Goal: Check status: Check status

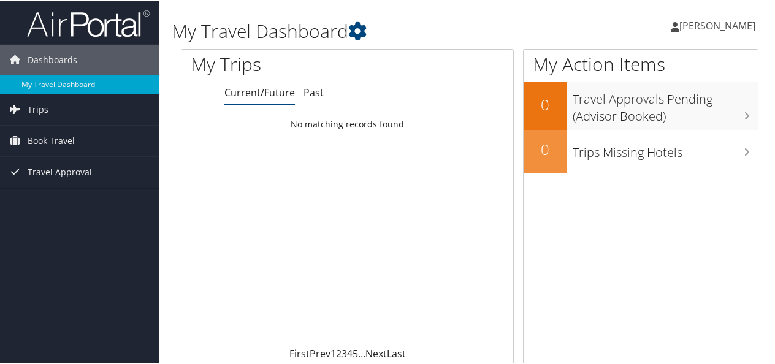
click at [236, 161] on div "Loading... No matching records found" at bounding box center [348, 228] width 332 height 233
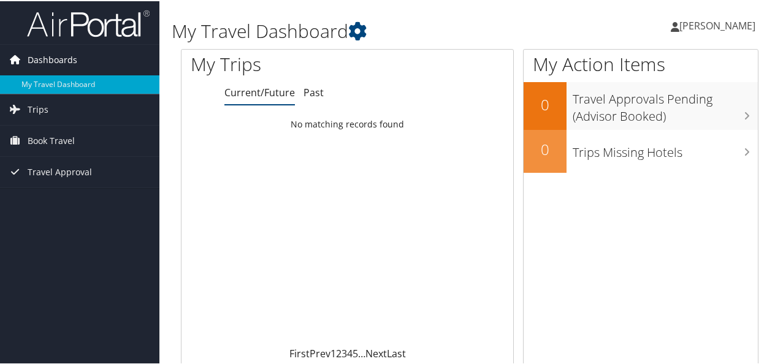
click at [67, 61] on span "Dashboards" at bounding box center [53, 59] width 50 height 31
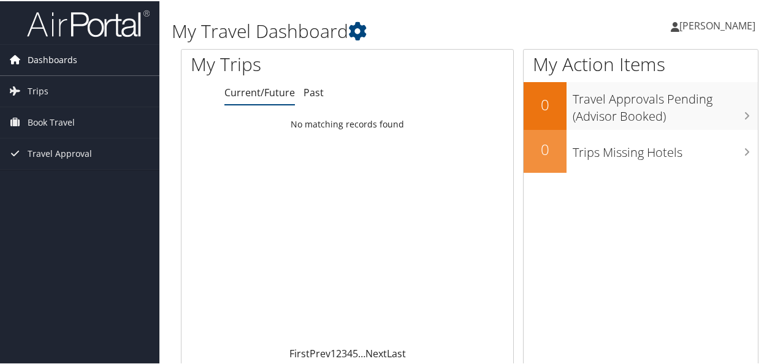
click at [67, 61] on span "Dashboards" at bounding box center [53, 59] width 50 height 31
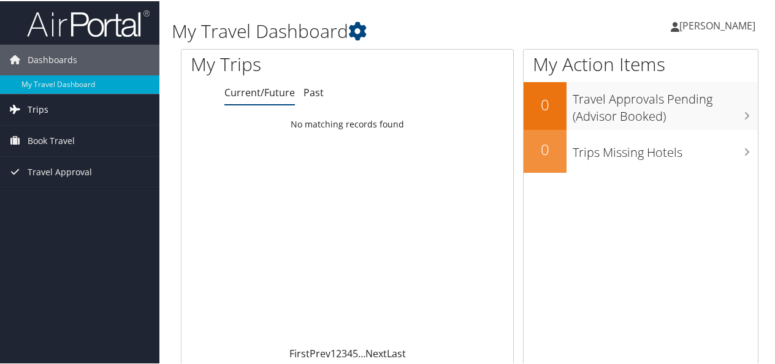
click at [44, 109] on span "Trips" at bounding box center [38, 108] width 21 height 31
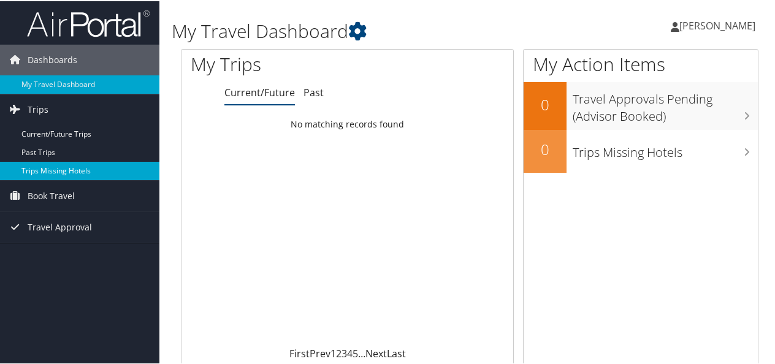
click at [104, 161] on link "Trips Missing Hotels" at bounding box center [79, 170] width 159 height 18
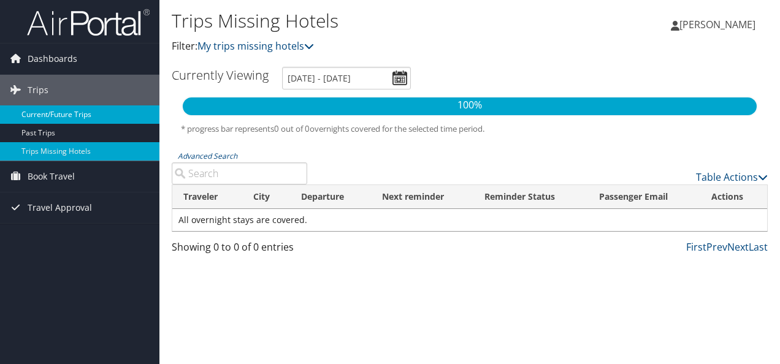
click at [69, 117] on link "Current/Future Trips" at bounding box center [79, 114] width 159 height 18
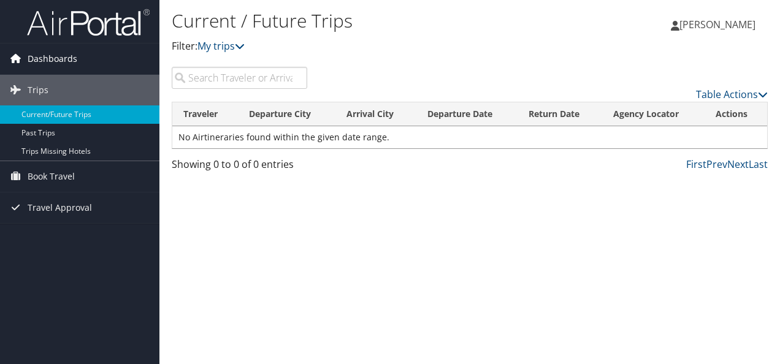
click at [40, 56] on span "Dashboards" at bounding box center [53, 59] width 50 height 31
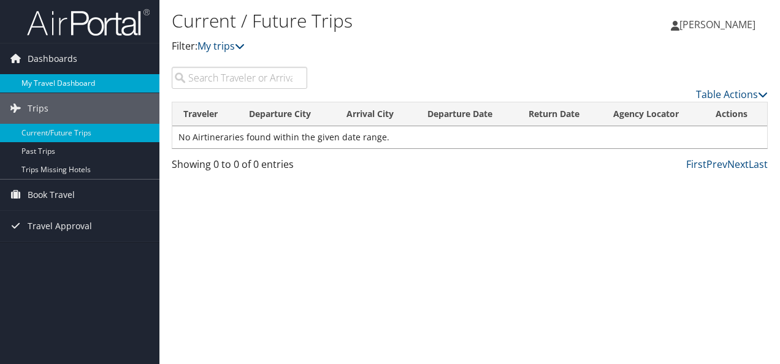
click at [47, 78] on link "My Travel Dashboard" at bounding box center [79, 83] width 159 height 18
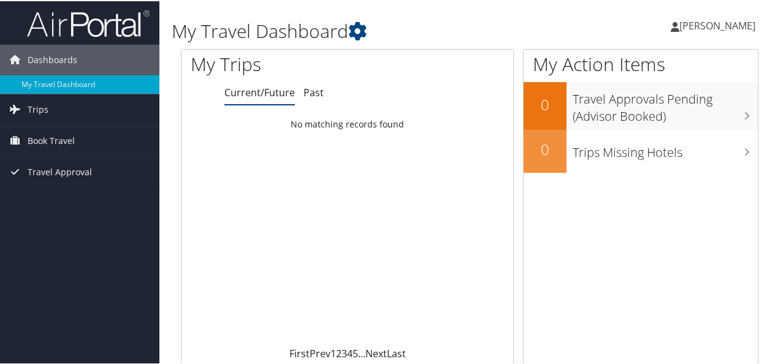
click at [238, 177] on div "Loading... No matching records found" at bounding box center [348, 228] width 332 height 233
click at [71, 172] on span "Travel Approval" at bounding box center [60, 171] width 64 height 31
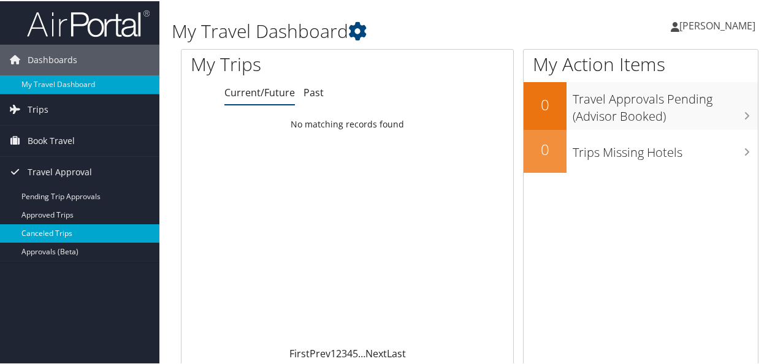
click at [56, 230] on link "Canceled Trips" at bounding box center [79, 232] width 159 height 18
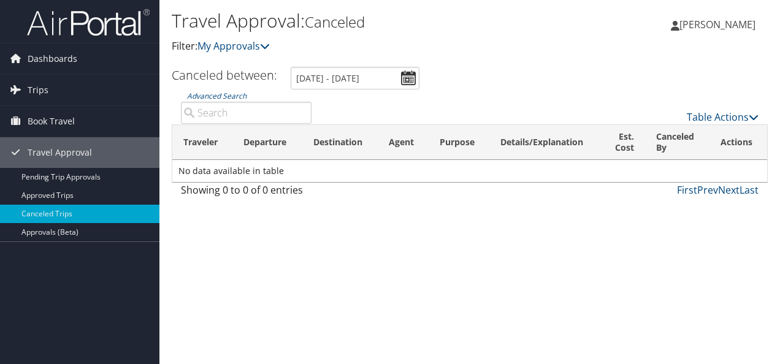
click at [193, 211] on div "Travel Approval: Canceled Filter: My Approvals [PERSON_NAME] [PERSON_NAME] My S…" at bounding box center [469, 182] width 621 height 364
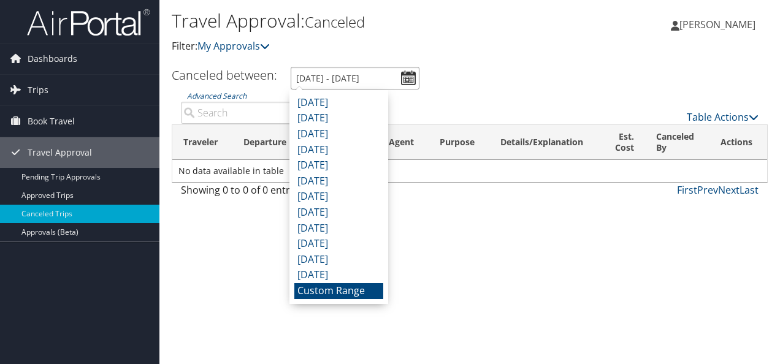
click at [311, 76] on input "[DATE] - [DATE]" at bounding box center [355, 78] width 129 height 23
click at [364, 126] on li "[DATE]" at bounding box center [338, 134] width 89 height 16
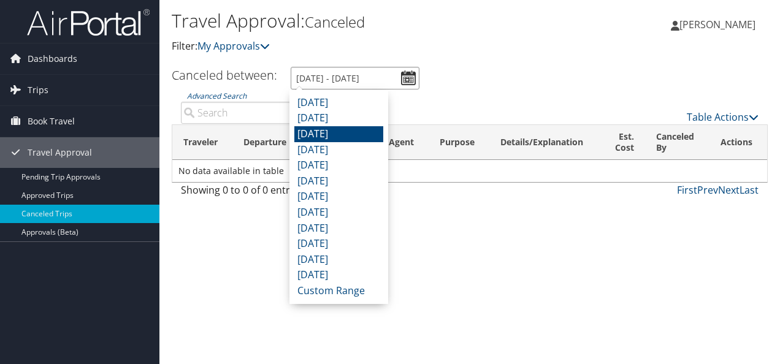
click at [413, 77] on input "[DATE] - [DATE]" at bounding box center [355, 78] width 129 height 23
click at [345, 296] on li "Custom Range" at bounding box center [338, 291] width 89 height 16
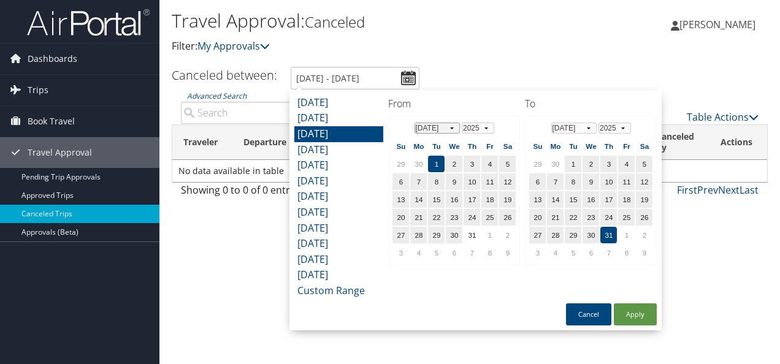
click at [451, 129] on select "Jan Feb Mar Apr May Jun [DATE] Aug Sep Oct Nov Dec" at bounding box center [438, 128] width 46 height 11
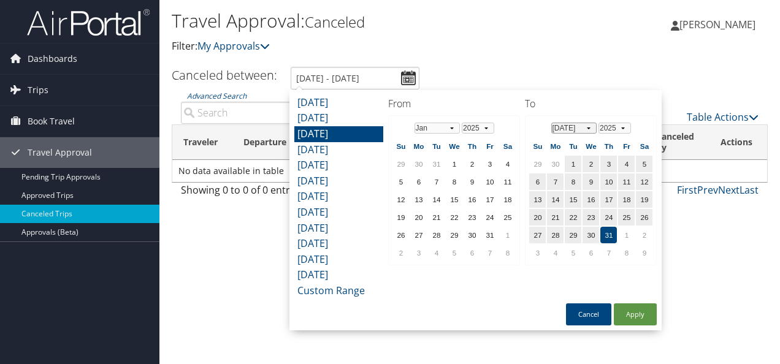
click at [590, 128] on select "Jan Feb Mar Apr May Jun [DATE] Aug Sep Oct Nov Dec" at bounding box center [574, 128] width 46 height 11
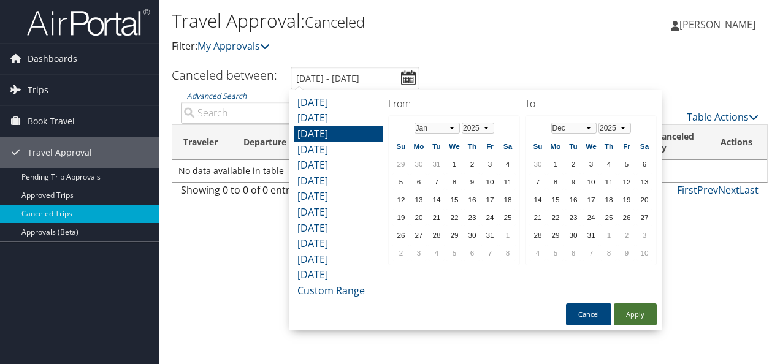
click at [636, 313] on button "Apply" at bounding box center [635, 315] width 43 height 22
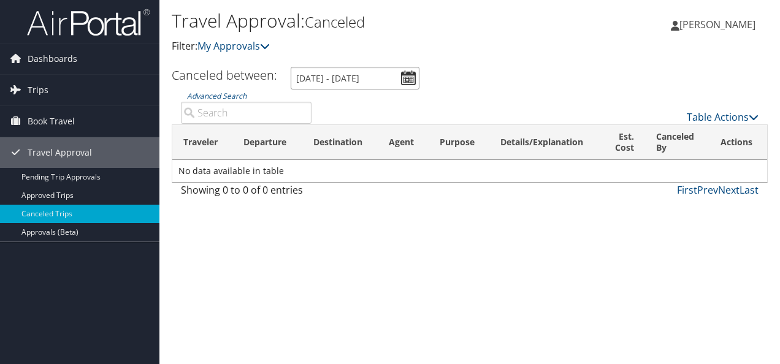
click at [326, 75] on input "[DATE] - [DATE]" at bounding box center [355, 78] width 129 height 23
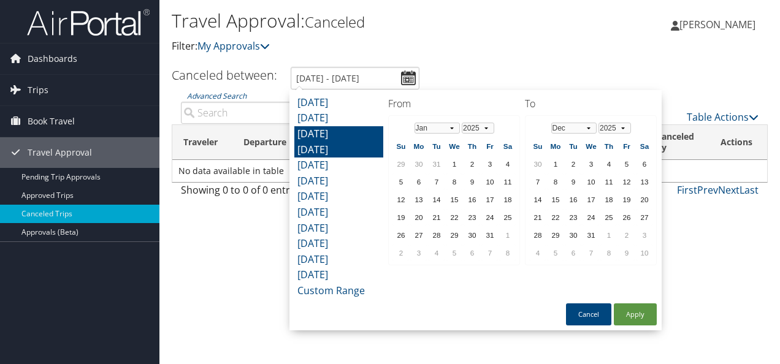
click at [326, 144] on li "[DATE]" at bounding box center [338, 150] width 89 height 16
type input "[DATE] - [DATE]"
